Goal: Information Seeking & Learning: Learn about a topic

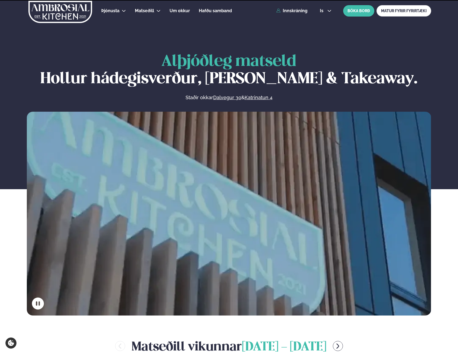
scroll to position [163, 0]
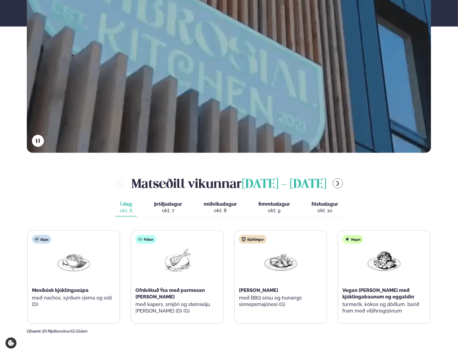
click at [166, 209] on div "okt. 7" at bounding box center [168, 210] width 28 height 7
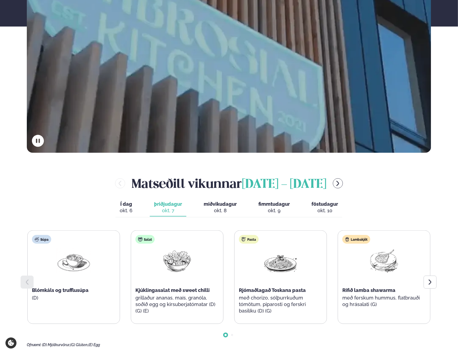
click at [223, 208] on div "okt. 8" at bounding box center [220, 210] width 33 height 7
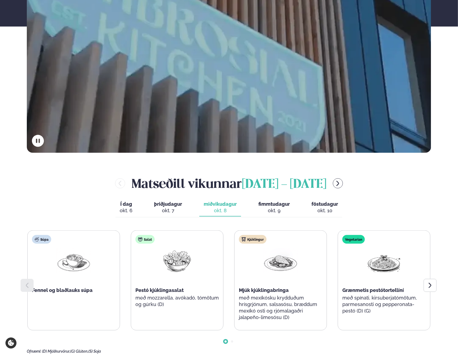
click at [279, 206] on span "fimmtudagur" at bounding box center [274, 204] width 31 height 6
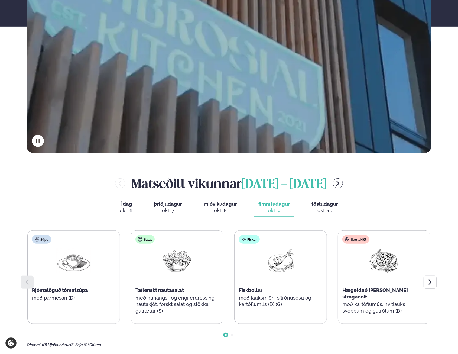
click at [321, 211] on div "okt. 10" at bounding box center [325, 210] width 27 height 7
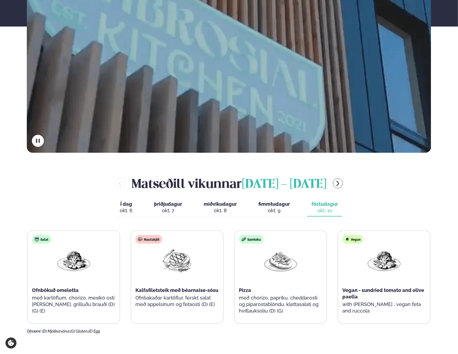
click at [333, 186] on button "menu-btn-right" at bounding box center [338, 183] width 10 height 10
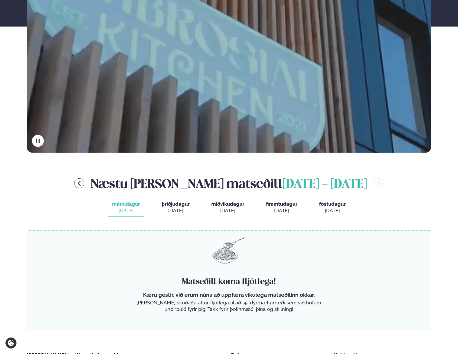
click at [117, 187] on div "Næstu [PERSON_NAME] matseðill [DATE] - [DATE]" at bounding box center [229, 184] width 405 height 18
drag, startPoint x: 117, startPoint y: 187, endPoint x: 101, endPoint y: 186, distance: 15.8
click at [101, 186] on div "Næstu [PERSON_NAME] matseðill [DATE] - [DATE]" at bounding box center [229, 184] width 405 height 18
click at [83, 186] on icon "menu-btn-left" at bounding box center [79, 183] width 7 height 7
